Goal: Transaction & Acquisition: Purchase product/service

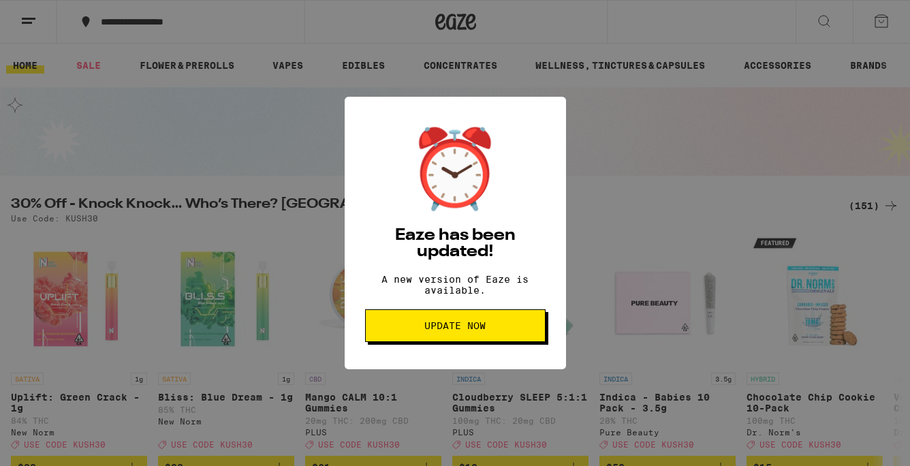
click at [488, 330] on span "Update Now" at bounding box center [455, 326] width 157 height 10
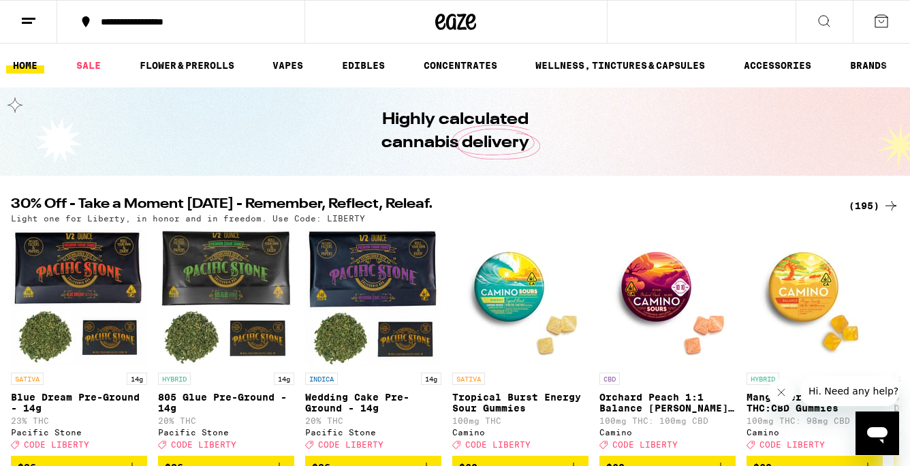
click at [873, 210] on div "(195)" at bounding box center [874, 206] width 50 height 16
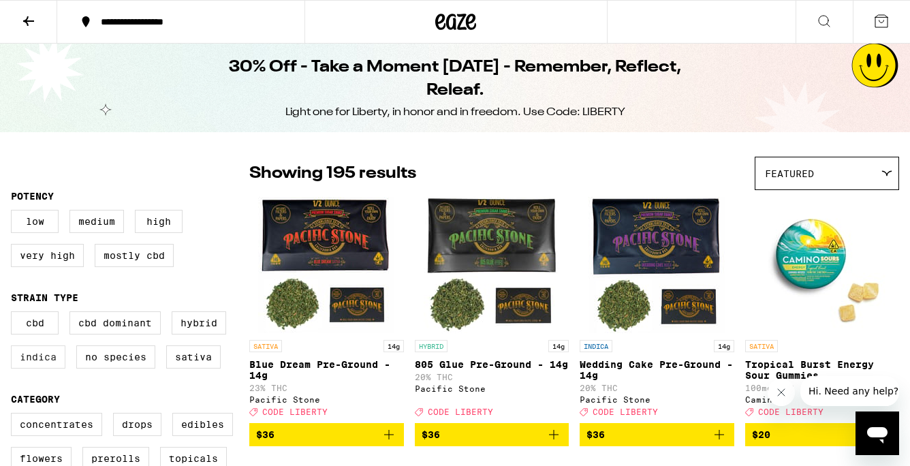
click at [42, 365] on label "Indica" at bounding box center [38, 356] width 55 height 23
click at [14, 314] on input "Indica" at bounding box center [14, 313] width 1 height 1
checkbox input "true"
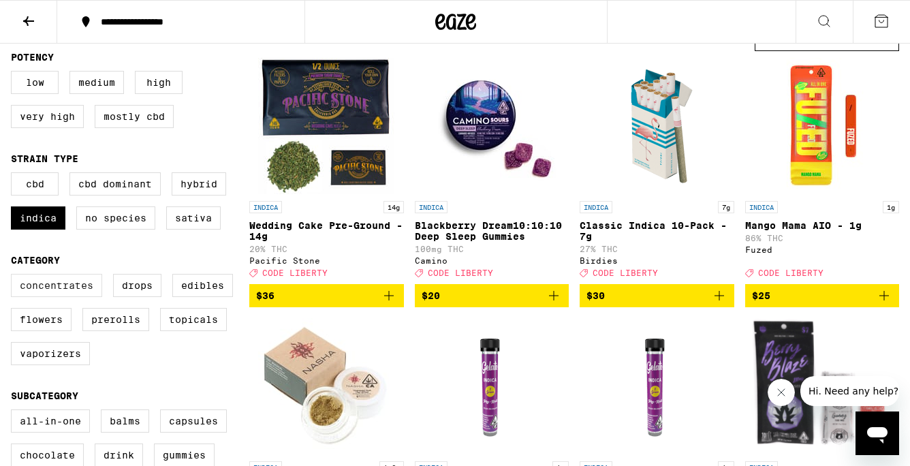
scroll to position [138, 0]
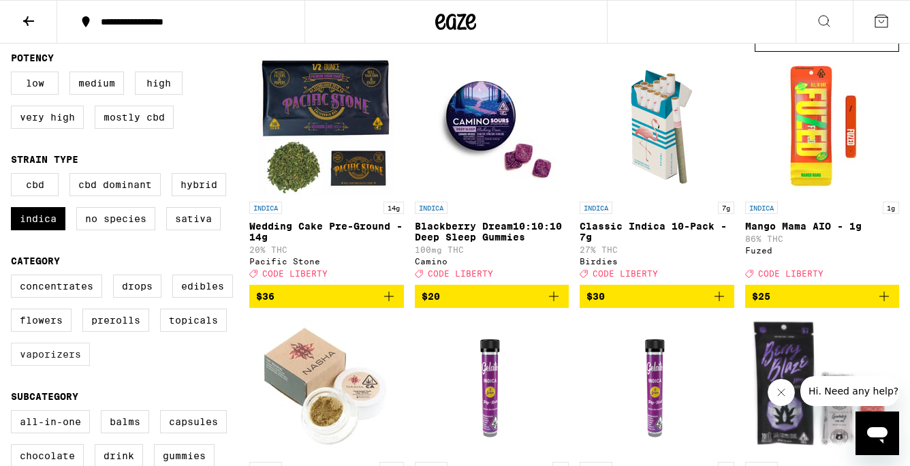
click at [68, 366] on label "Vaporizers" at bounding box center [50, 354] width 79 height 23
click at [14, 277] on input "Vaporizers" at bounding box center [14, 277] width 1 height 1
checkbox input "true"
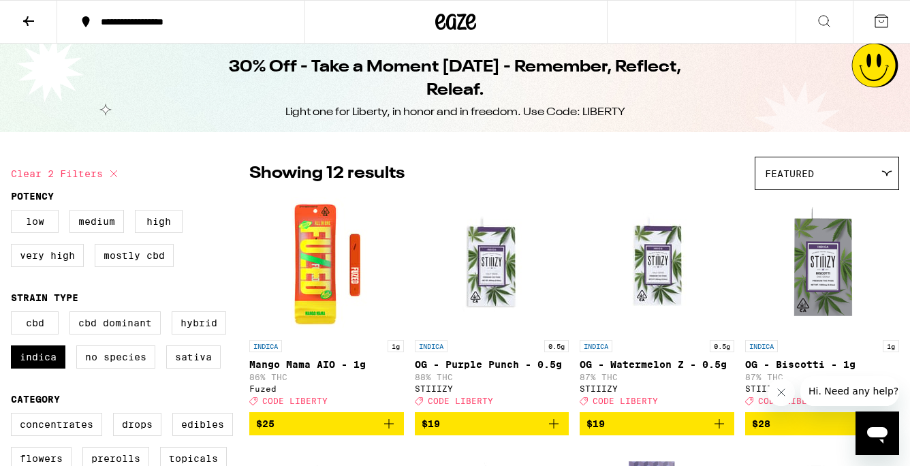
click at [26, 23] on icon at bounding box center [28, 21] width 16 height 16
